Goal: Task Accomplishment & Management: Manage account settings

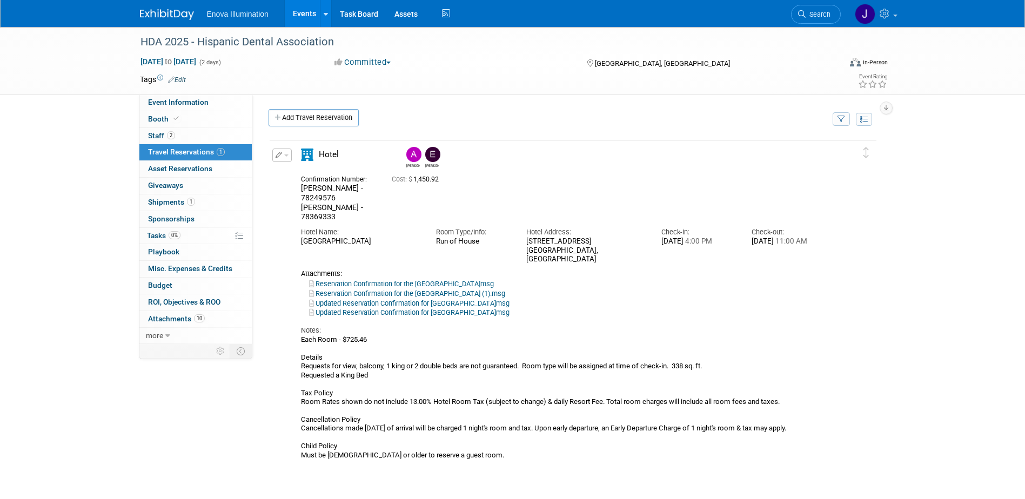
click at [187, 9] on link at bounding box center [173, 9] width 67 height 9
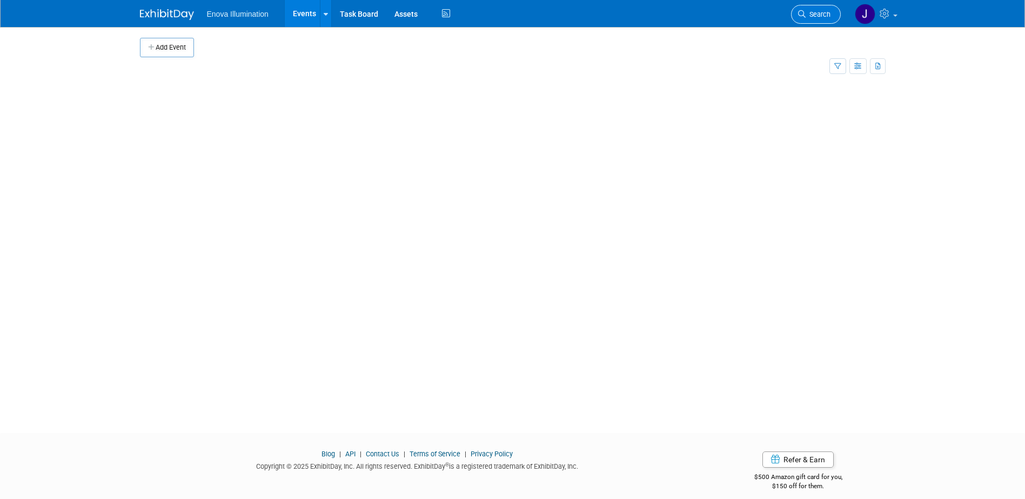
click at [819, 15] on span "Search" at bounding box center [817, 14] width 25 height 8
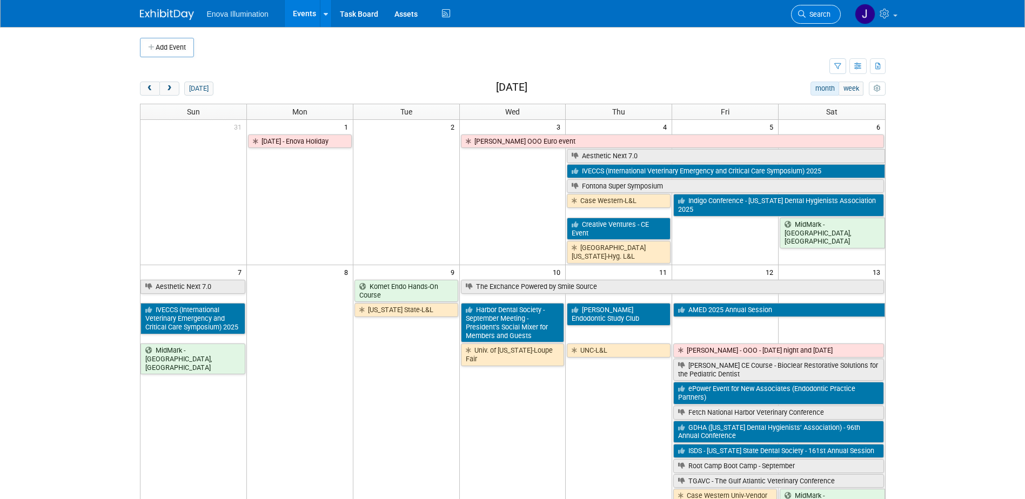
click at [803, 10] on icon at bounding box center [802, 14] width 8 height 8
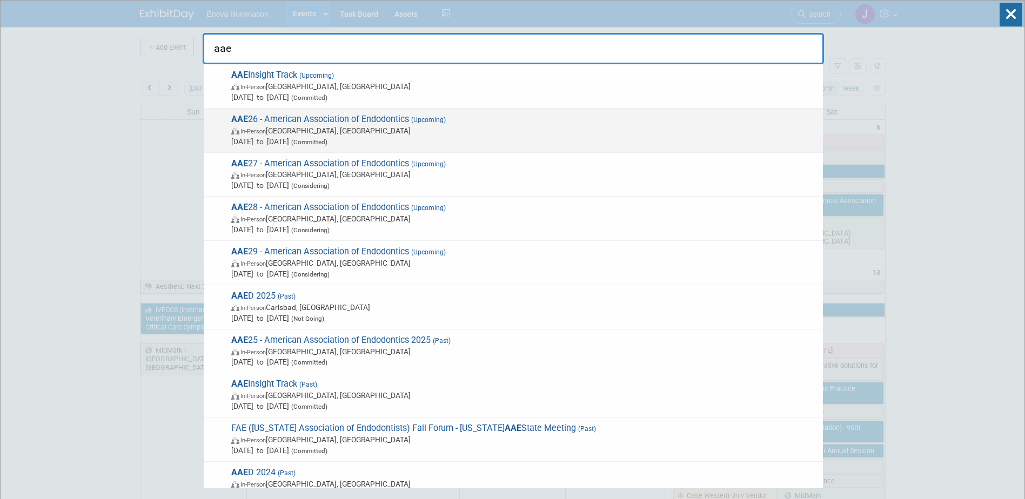
type input "aae"
click at [266, 123] on span "AAE 26 - American Association of Endodontics (Upcoming) In-Person Salt Lake Cit…" at bounding box center [522, 130] width 589 height 33
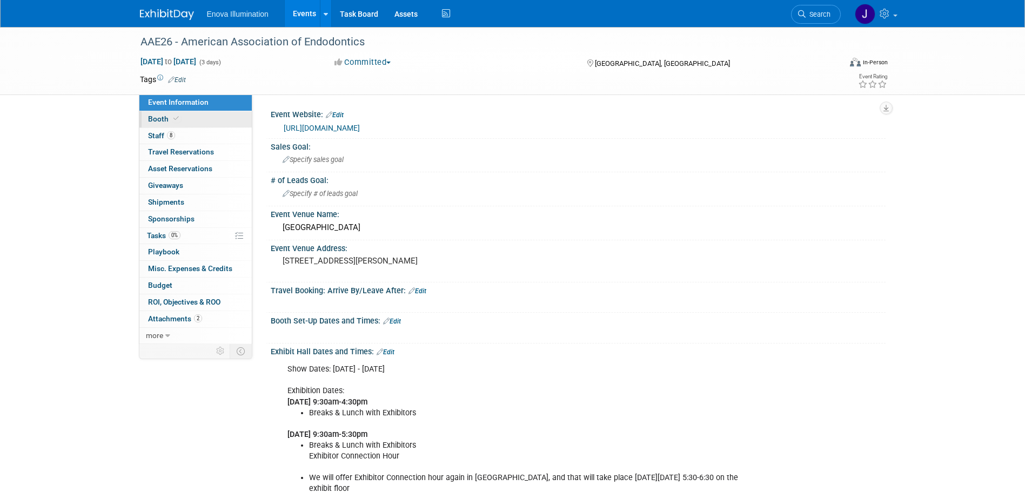
click at [203, 117] on link "Booth" at bounding box center [195, 119] width 112 height 16
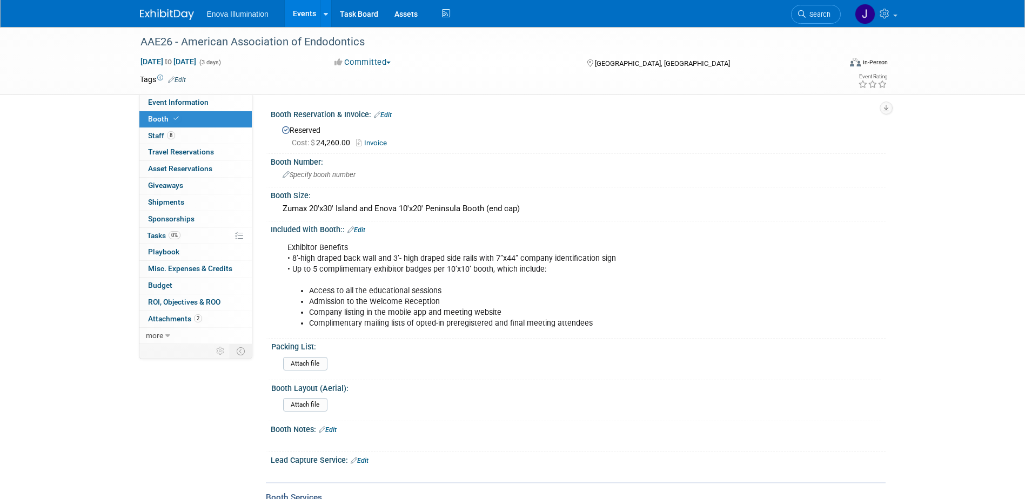
click at [377, 140] on link "Invoice" at bounding box center [374, 143] width 36 height 8
click at [824, 14] on span "Search" at bounding box center [817, 14] width 25 height 8
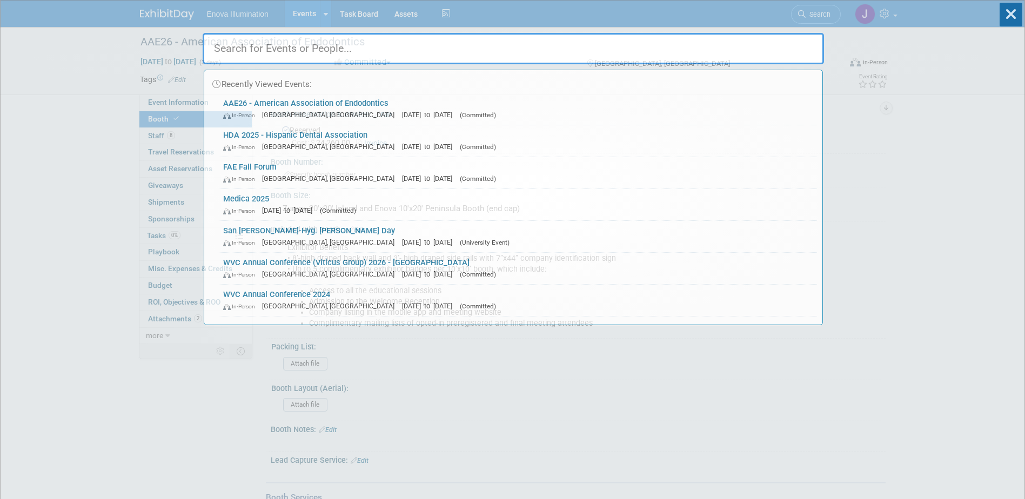
click at [756, 51] on input "text" at bounding box center [513, 48] width 621 height 31
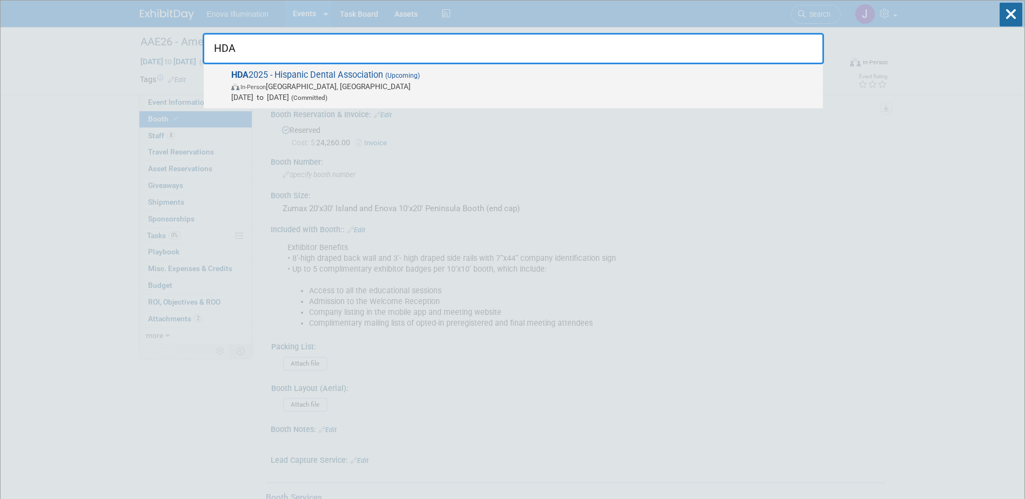
type input "HDA"
click at [303, 84] on span "In-Person Fort Lauderdale, FL" at bounding box center [524, 86] width 586 height 11
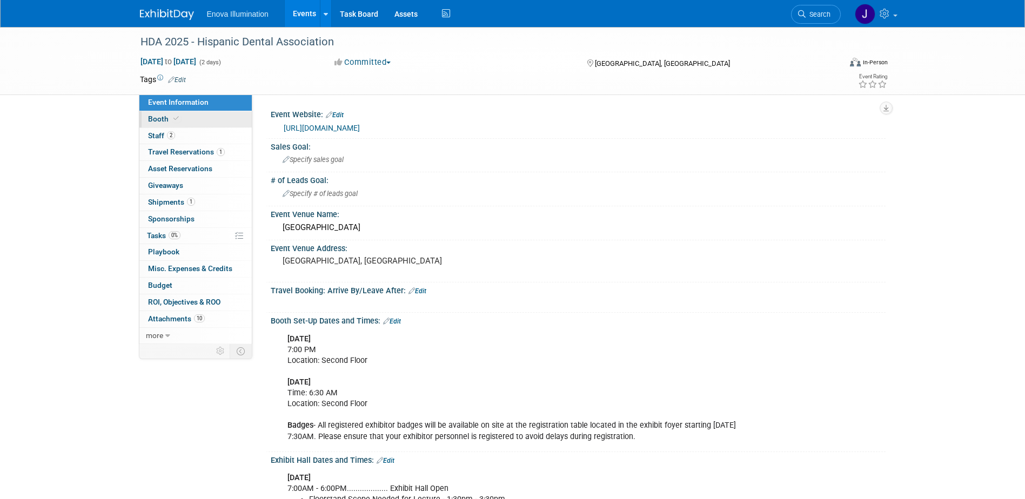
click at [200, 115] on link "Booth" at bounding box center [195, 119] width 112 height 16
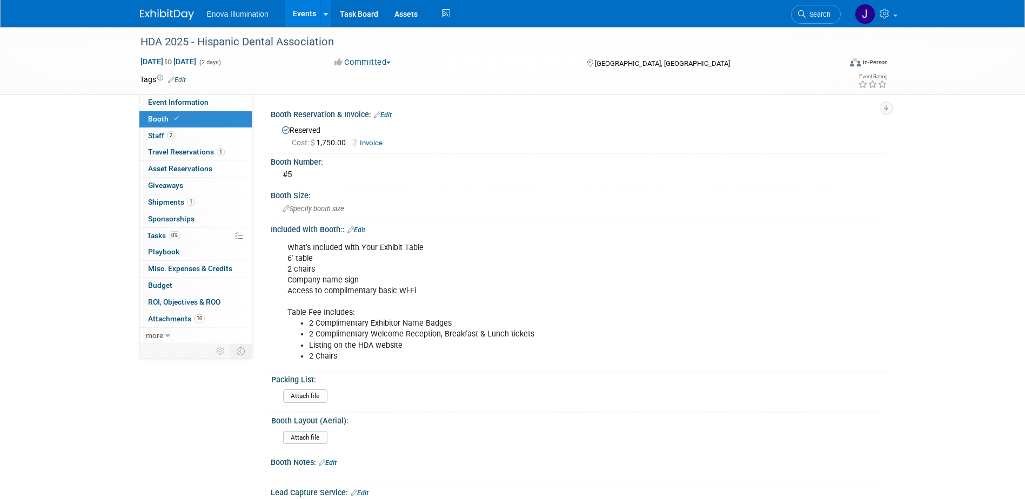
click at [185, 101] on span "Event Information" at bounding box center [178, 102] width 60 height 9
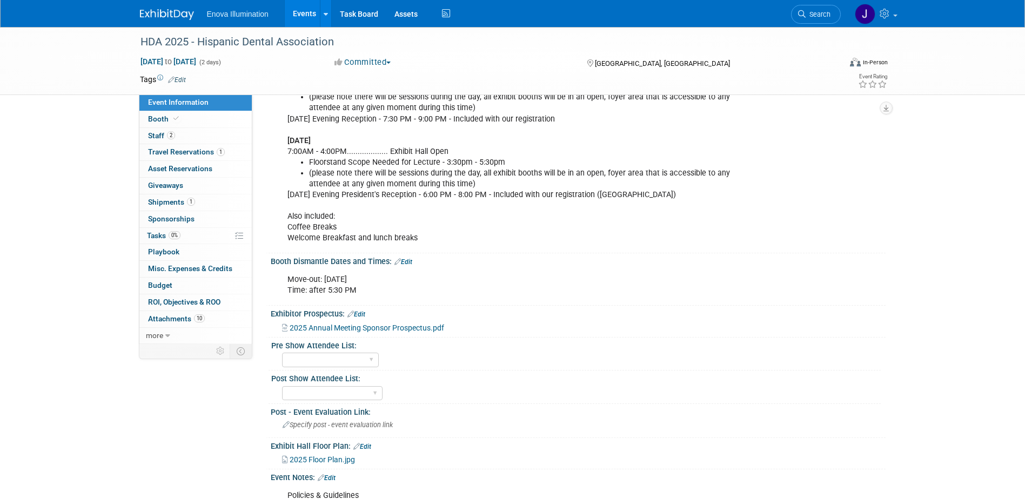
scroll to position [432, 0]
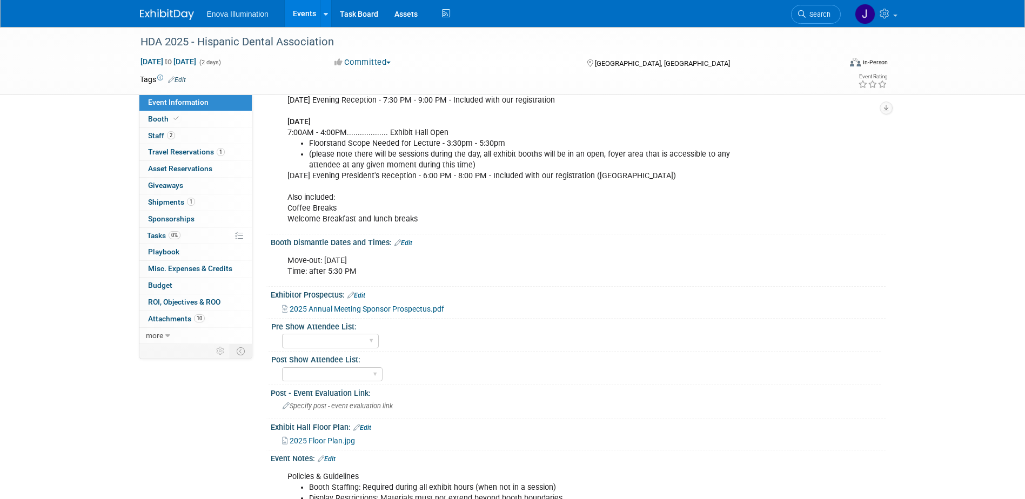
click at [316, 436] on span "2025 Floor Plan.jpg" at bounding box center [322, 440] width 65 height 9
click at [813, 14] on span "Search" at bounding box center [817, 14] width 25 height 8
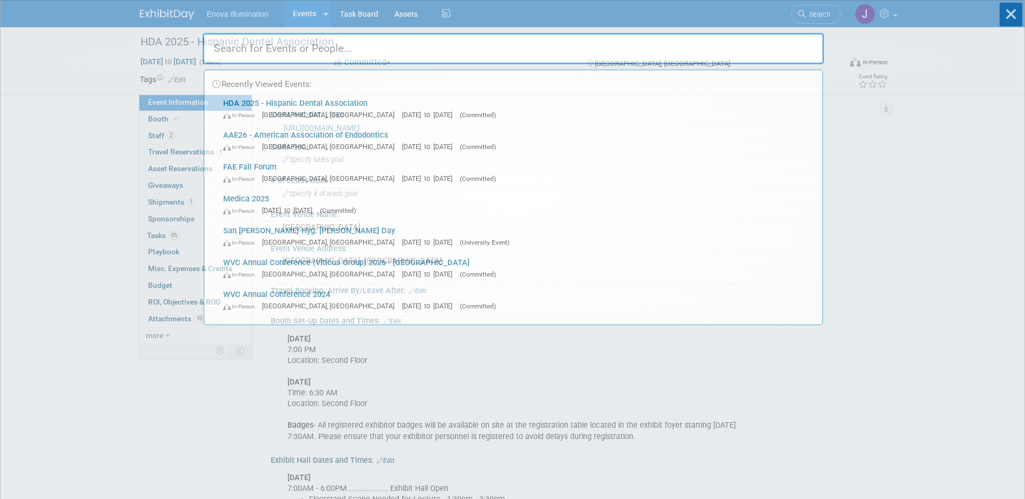
click at [767, 38] on input "text" at bounding box center [513, 48] width 621 height 31
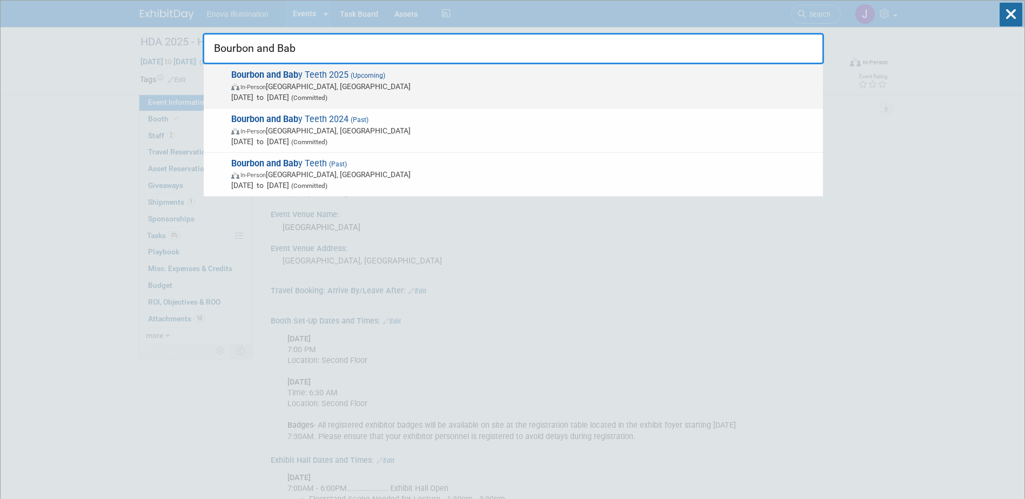
type input "Bourbon and Bab"
click at [326, 76] on span "Bourbon and Bab y Teeth 2025 (Upcoming) In-Person Louisville, KY Sep 18, 2025 t…" at bounding box center [522, 86] width 589 height 33
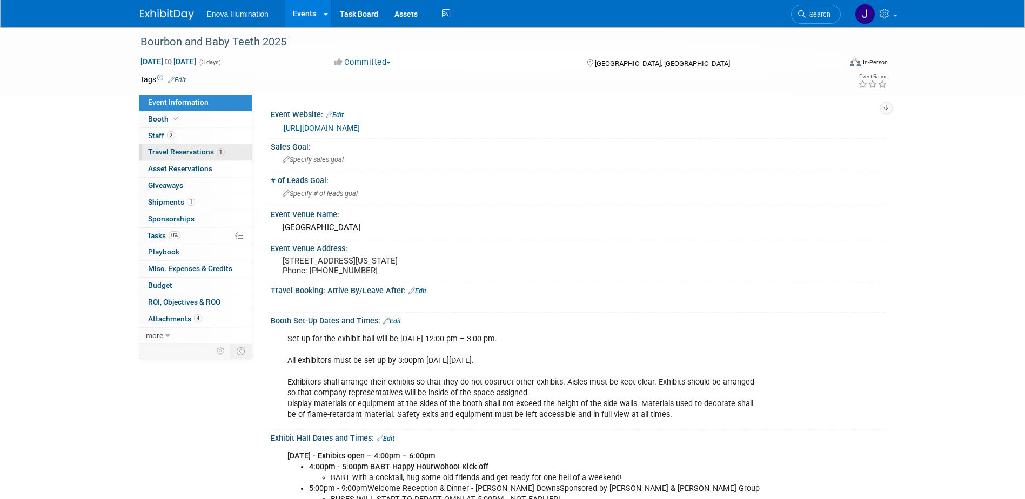
click at [186, 152] on span "Travel Reservations 1" at bounding box center [186, 151] width 77 height 9
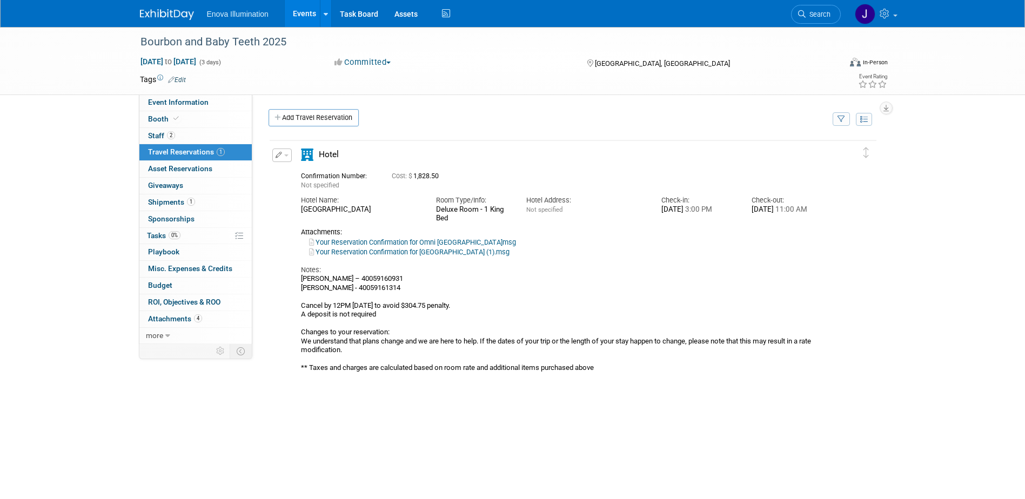
click at [286, 155] on span "button" at bounding box center [286, 155] width 4 height 2
click at [307, 168] on button "Edit Reservation" at bounding box center [318, 174] width 91 height 16
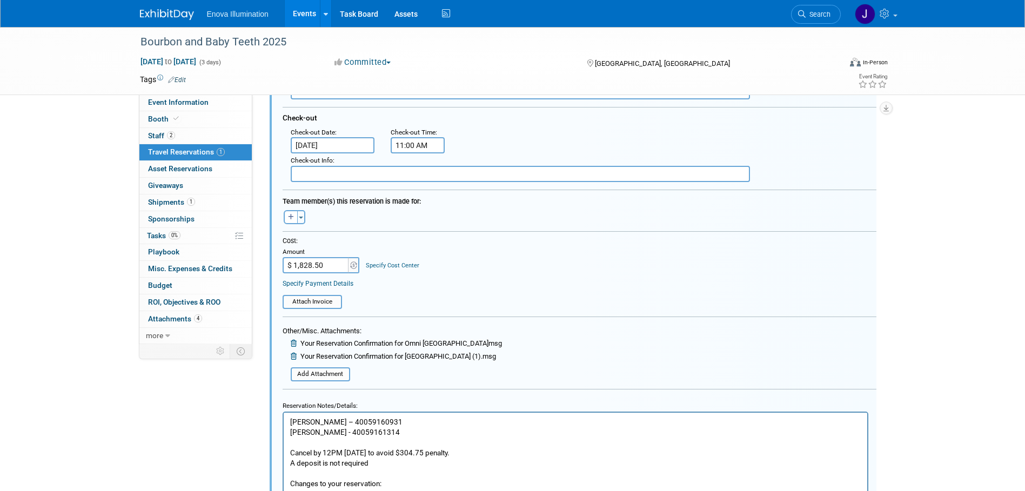
scroll to position [289, 0]
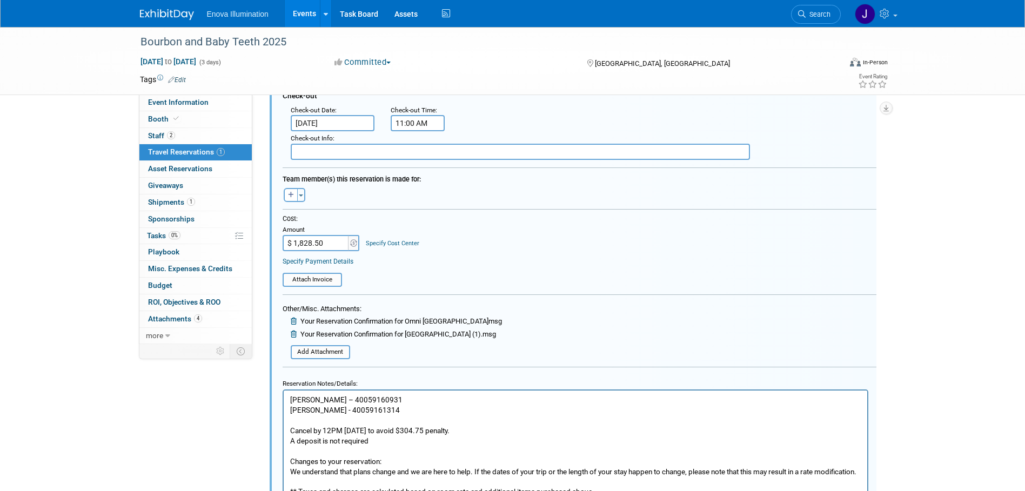
click at [386, 401] on p "[PERSON_NAME] – 40059160931 [PERSON_NAME] - 40059161314 Cancel by 12PM [DATE] t…" at bounding box center [575, 446] width 571 height 102
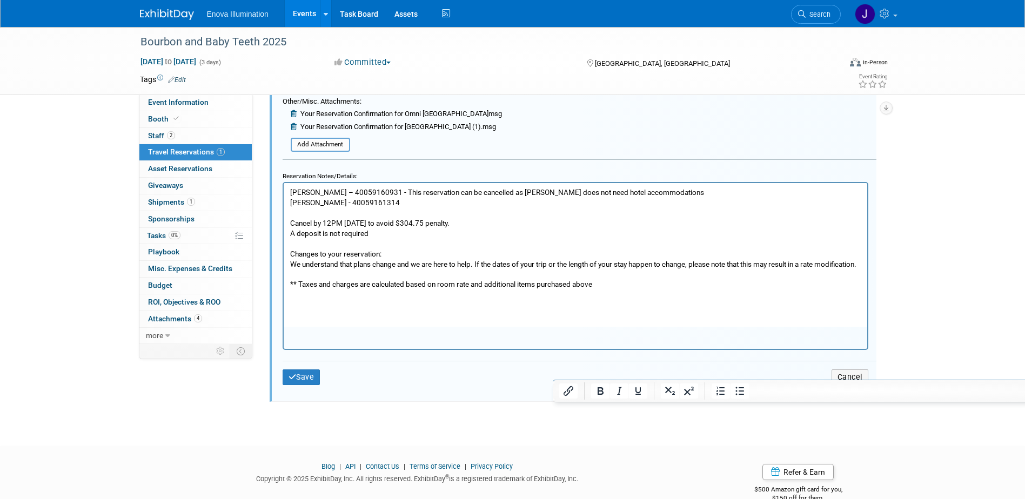
scroll to position [520, 0]
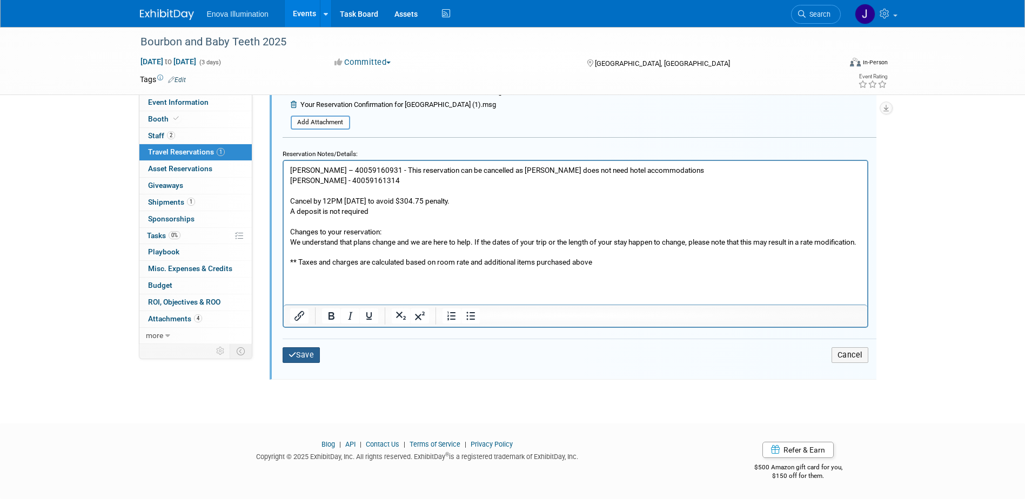
click at [313, 349] on button "Save" at bounding box center [301, 355] width 38 height 16
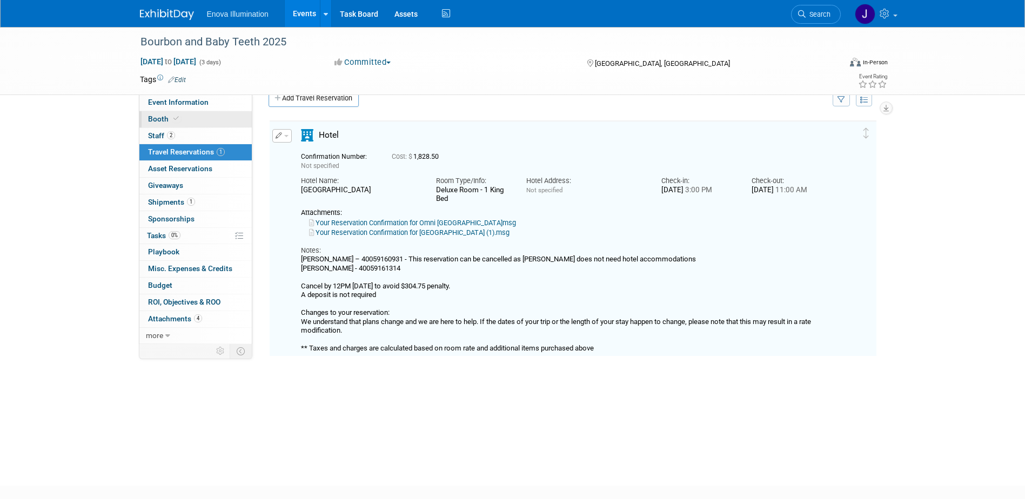
scroll to position [19, 0]
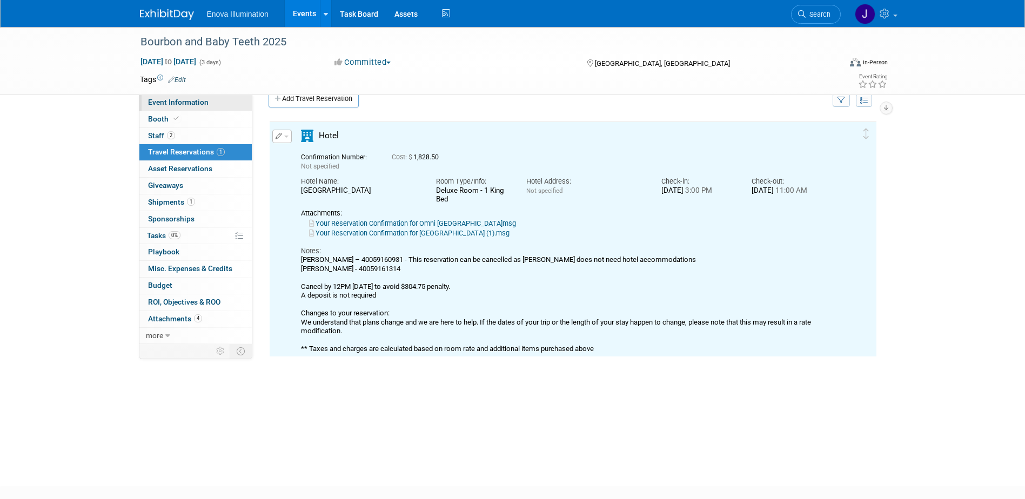
click at [191, 107] on link "Event Information" at bounding box center [195, 103] width 112 height 16
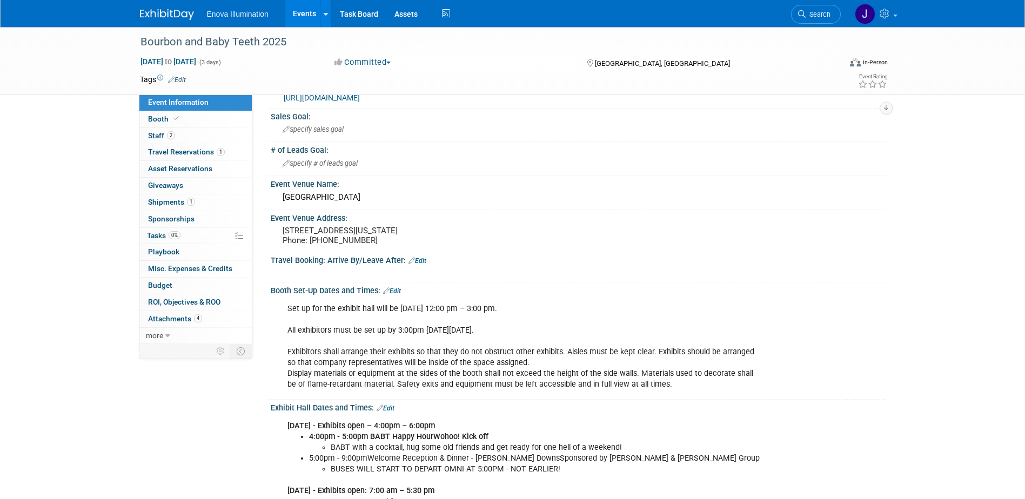
scroll to position [54, 0]
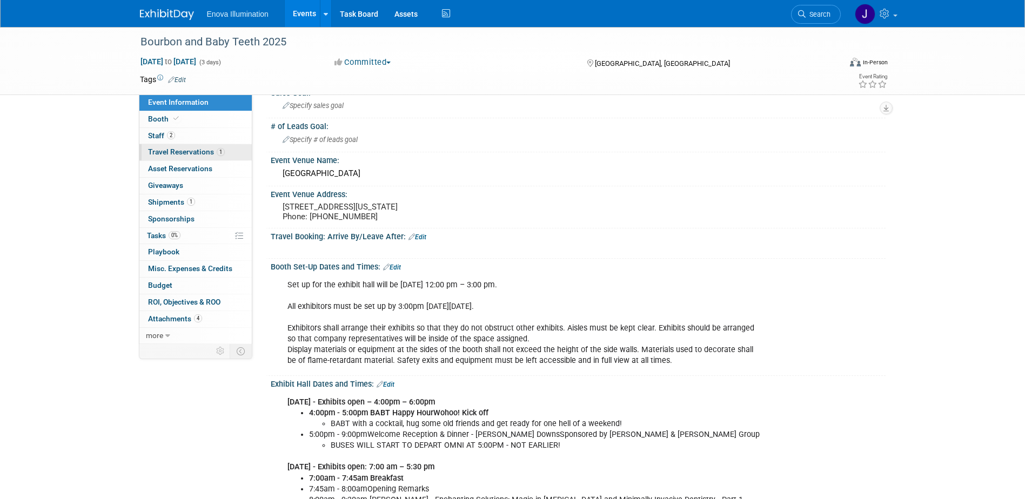
click at [183, 152] on span "Travel Reservations 1" at bounding box center [186, 151] width 77 height 9
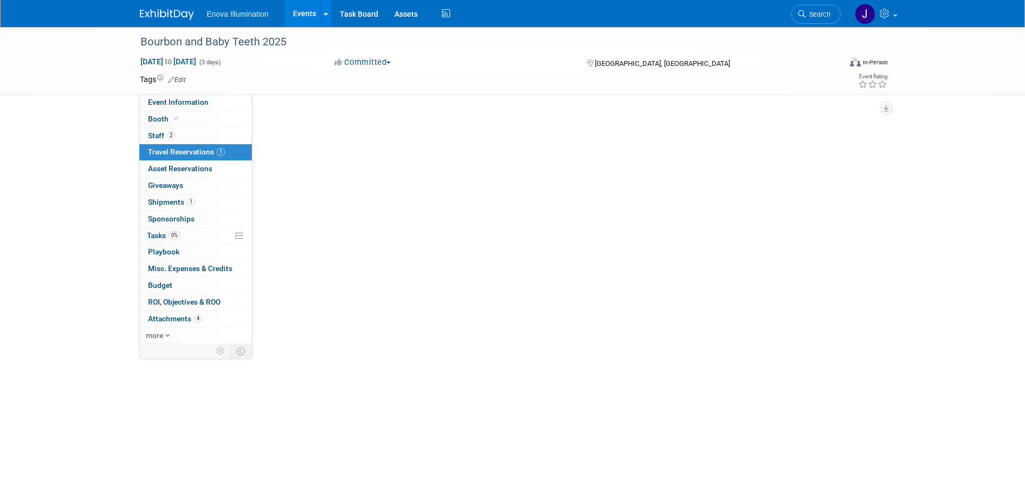
scroll to position [0, 0]
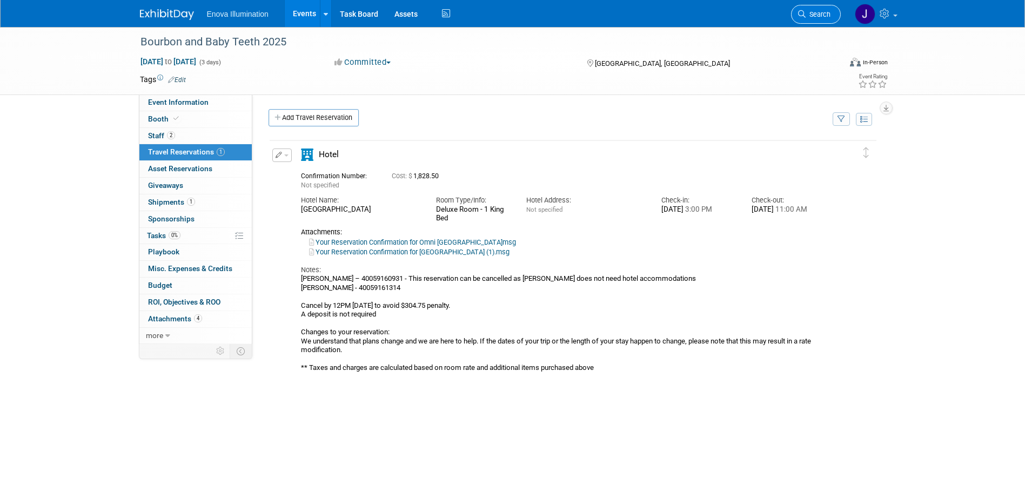
click at [813, 18] on link "Search" at bounding box center [816, 14] width 50 height 19
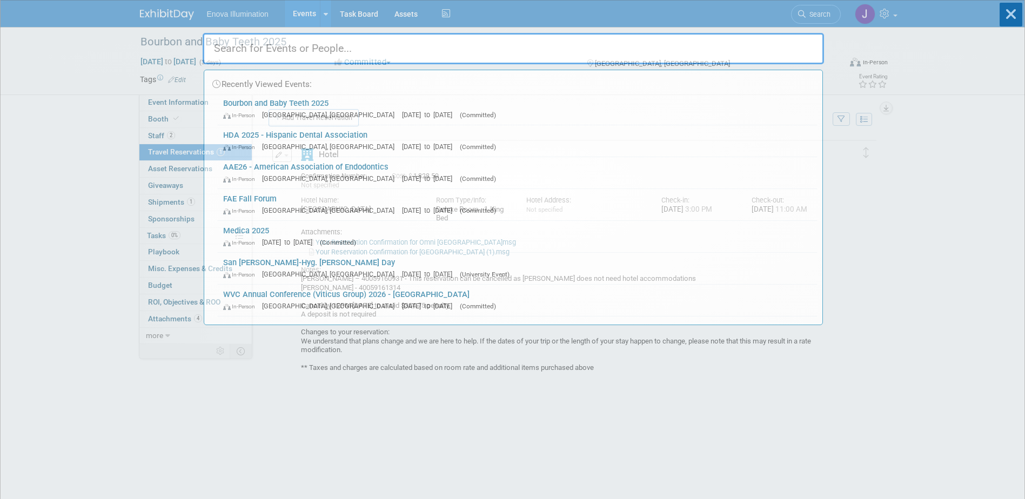
click at [719, 42] on input "text" at bounding box center [513, 48] width 621 height 31
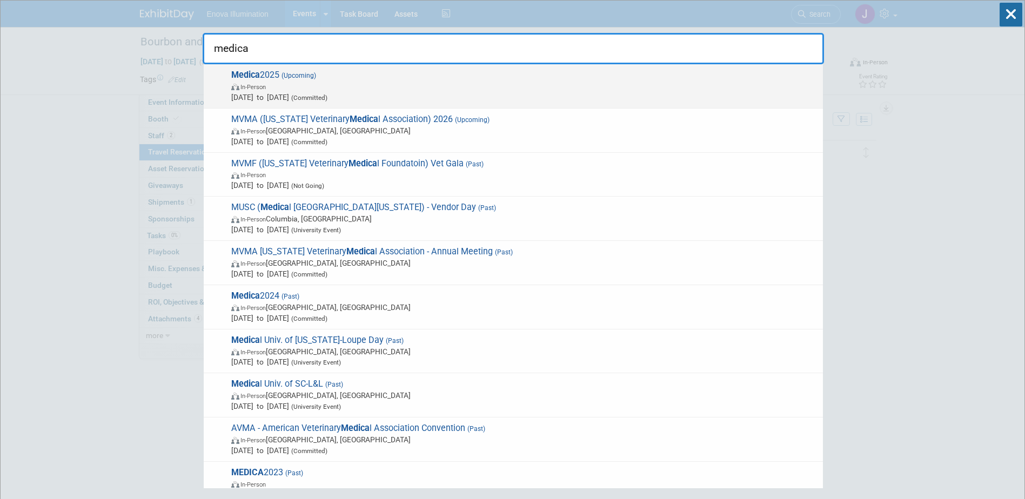
type input "medica"
click at [261, 87] on span "In-Person" at bounding box center [252, 87] width 25 height 7
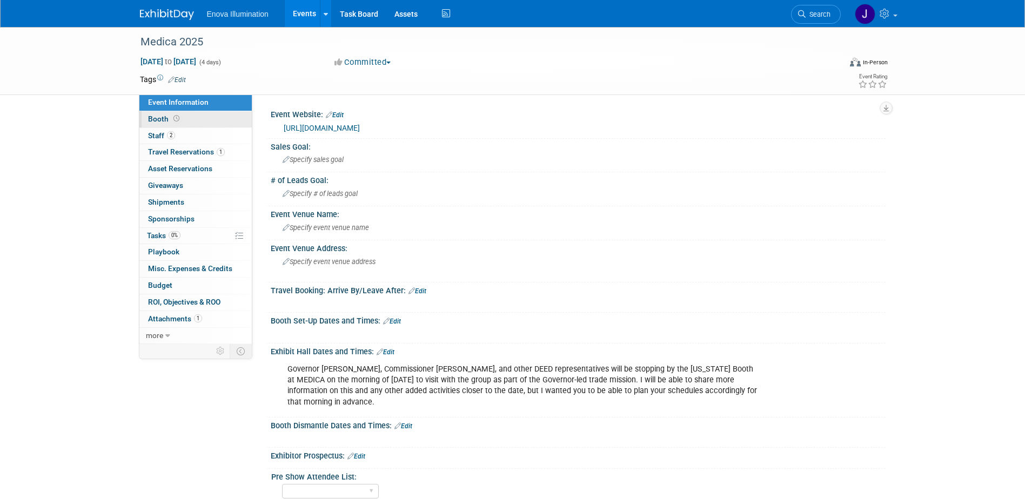
click at [198, 114] on link "Booth" at bounding box center [195, 119] width 112 height 16
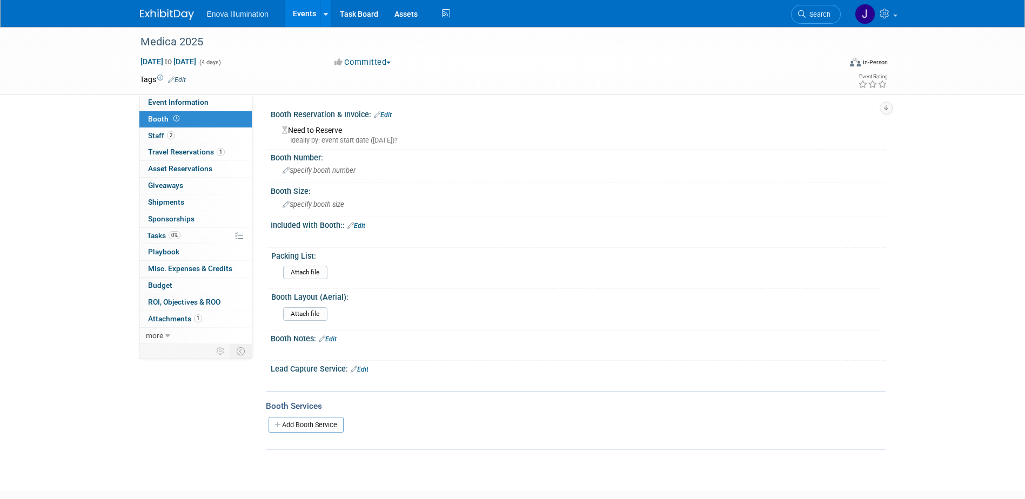
click at [358, 225] on link "Edit" at bounding box center [356, 226] width 18 height 8
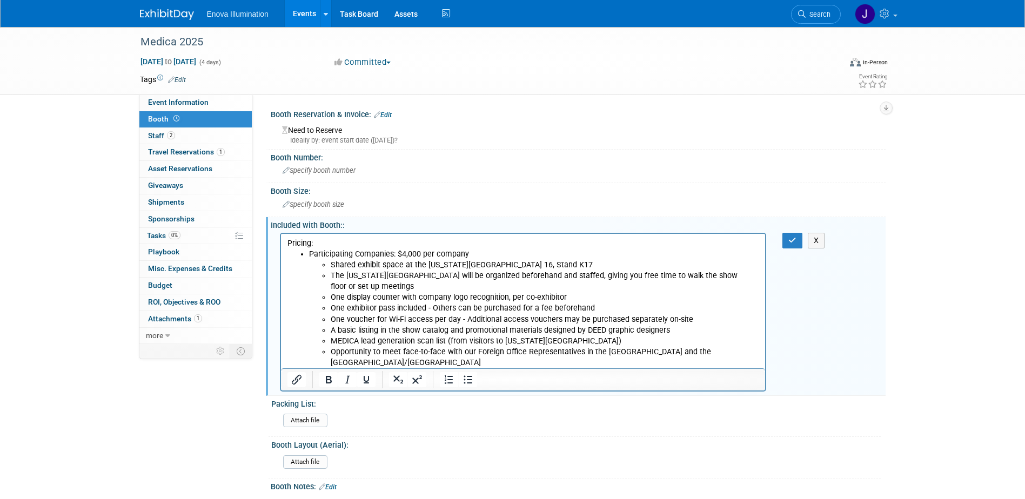
click at [390, 115] on link "Edit" at bounding box center [383, 115] width 18 height 8
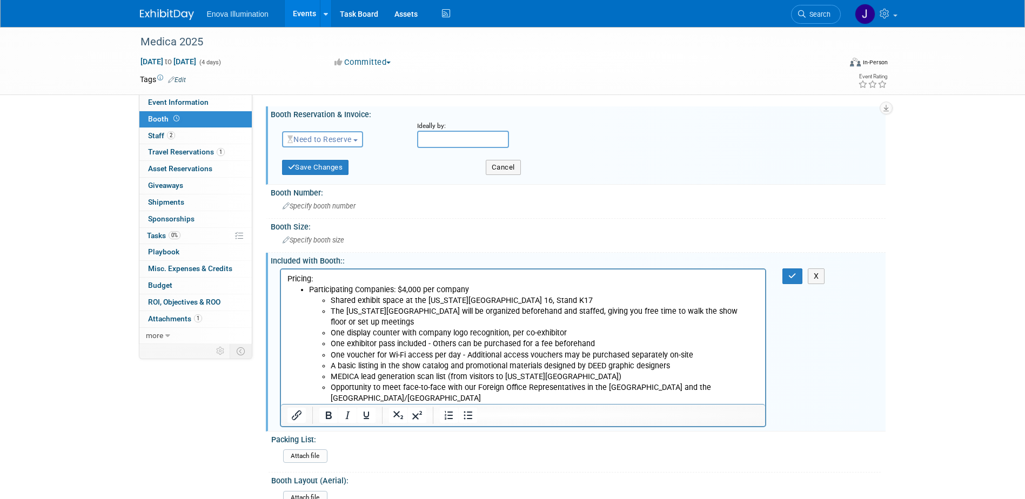
click at [334, 133] on button "Need to Reserve" at bounding box center [323, 139] width 82 height 16
click at [322, 172] on link "Reserved" at bounding box center [340, 172] width 116 height 15
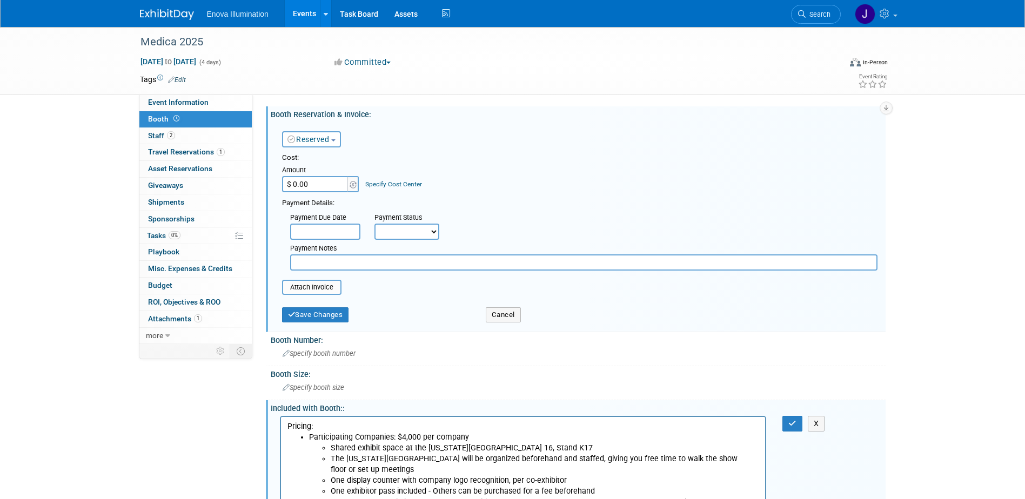
click at [319, 181] on input "$ 0.00" at bounding box center [316, 184] width 68 height 16
type input "$ 4,000.00"
click at [315, 319] on button "Save Changes" at bounding box center [315, 314] width 67 height 15
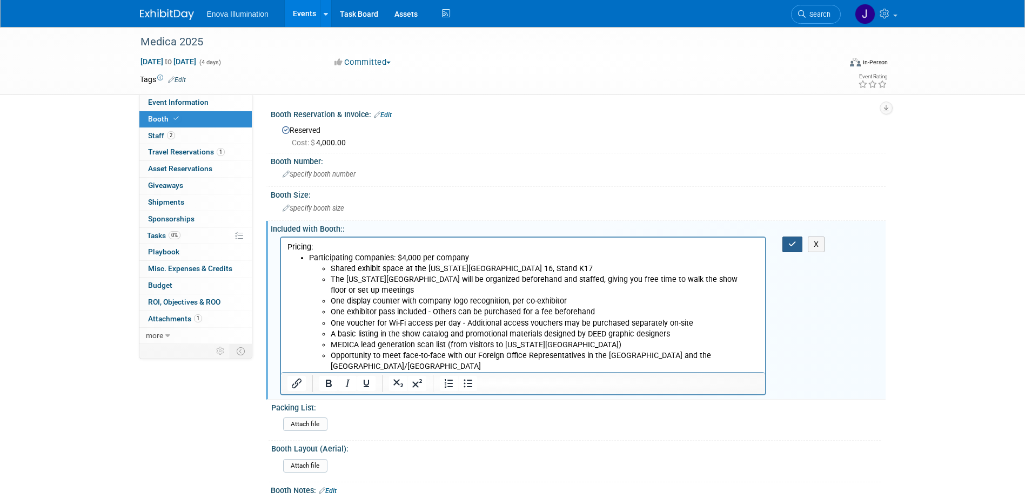
click at [788, 246] on icon "button" at bounding box center [792, 244] width 8 height 8
